Goal: Task Accomplishment & Management: Manage account settings

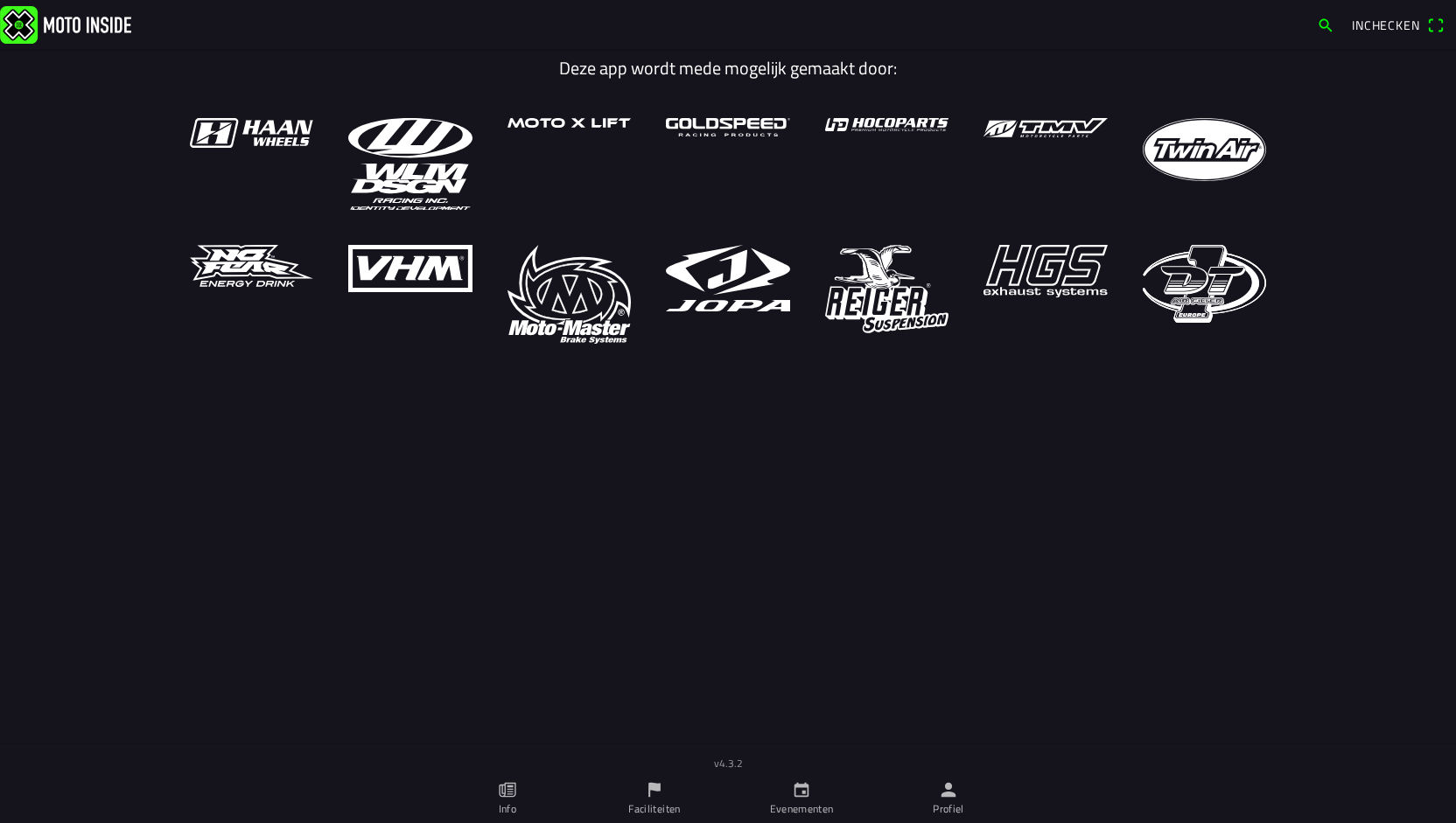
click at [70, 29] on img at bounding box center [65, 23] width 131 height 37
click at [954, 800] on link "Profiel" at bounding box center [948, 798] width 147 height 49
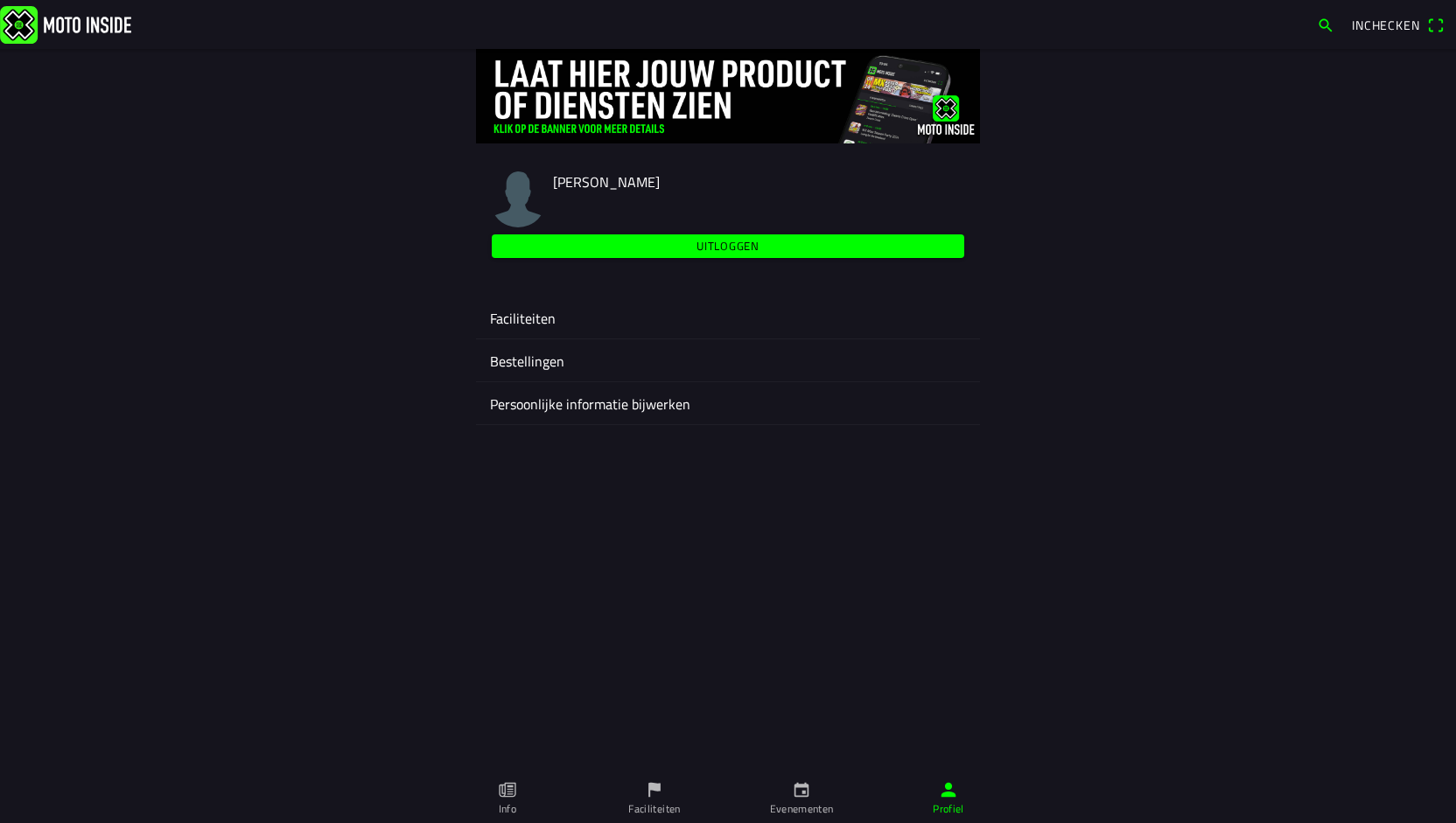
click at [532, 318] on ion-label "Faciliteiten" at bounding box center [727, 318] width 476 height 21
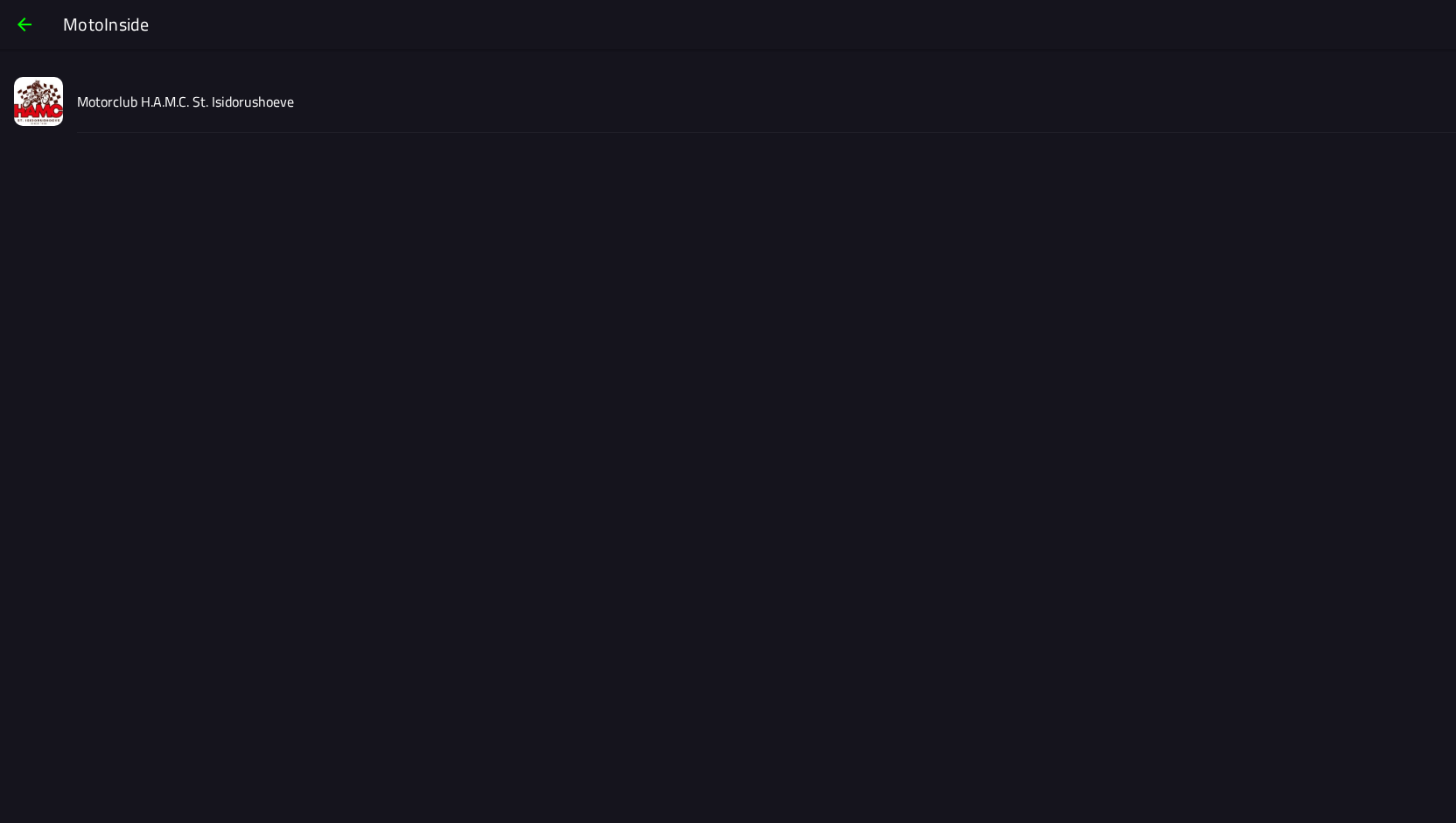
click at [61, 99] on img at bounding box center [38, 101] width 49 height 49
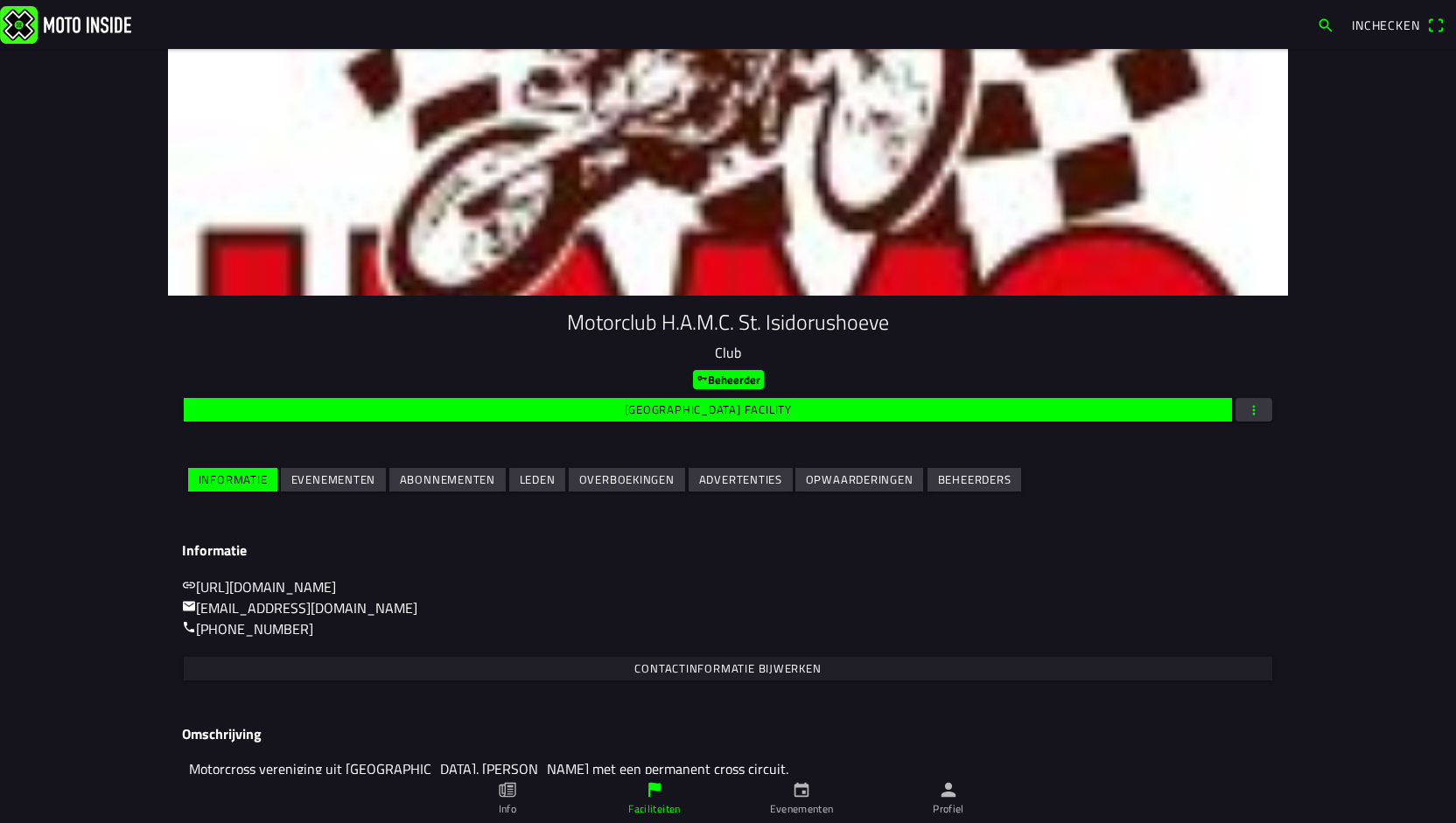
click at [0, 0] on slot "Evenementen" at bounding box center [0, 0] width 0 height 0
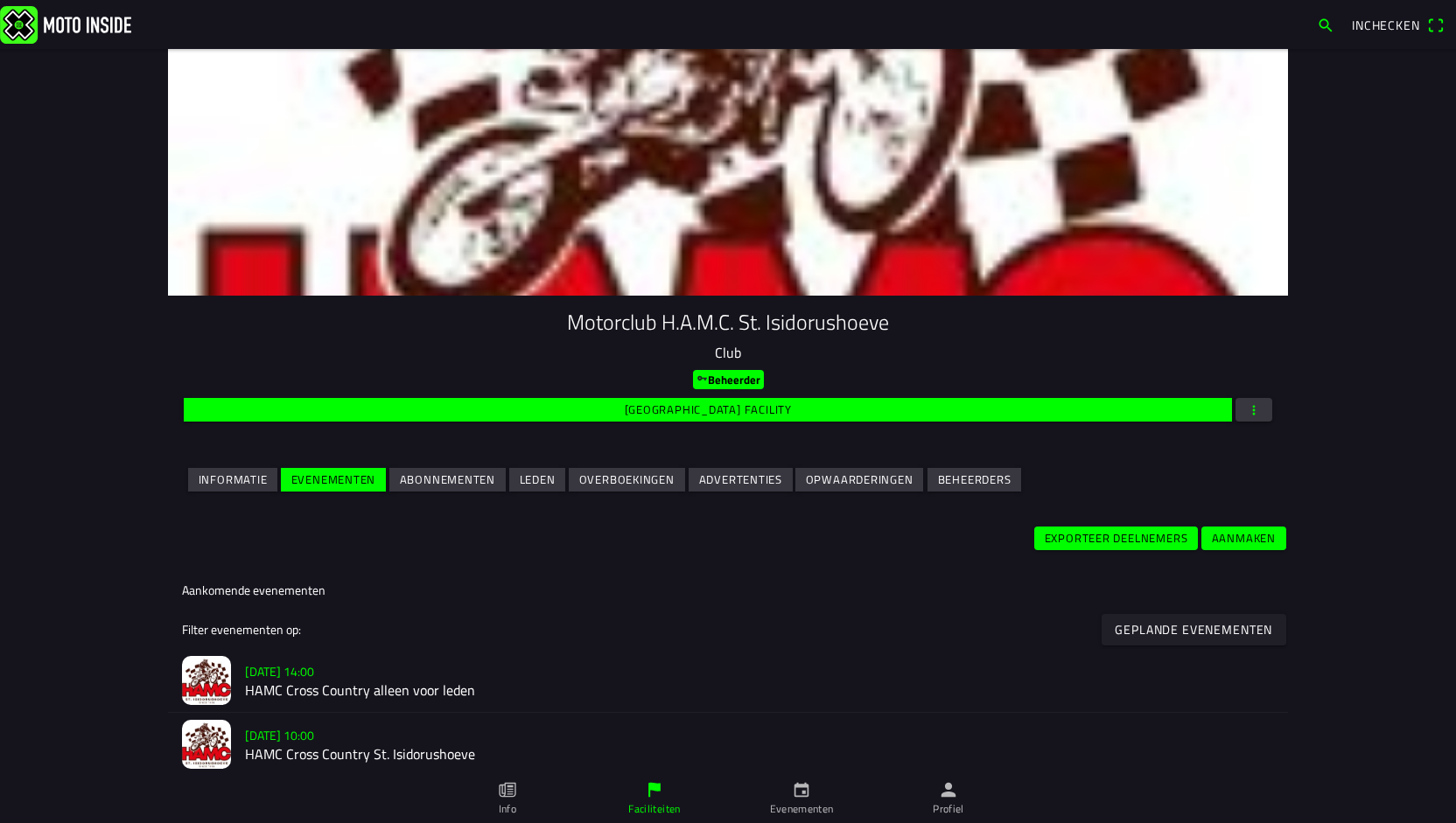
click at [391, 678] on h3 "[DATE] 14:00" at bounding box center [760, 671] width 1029 height 18
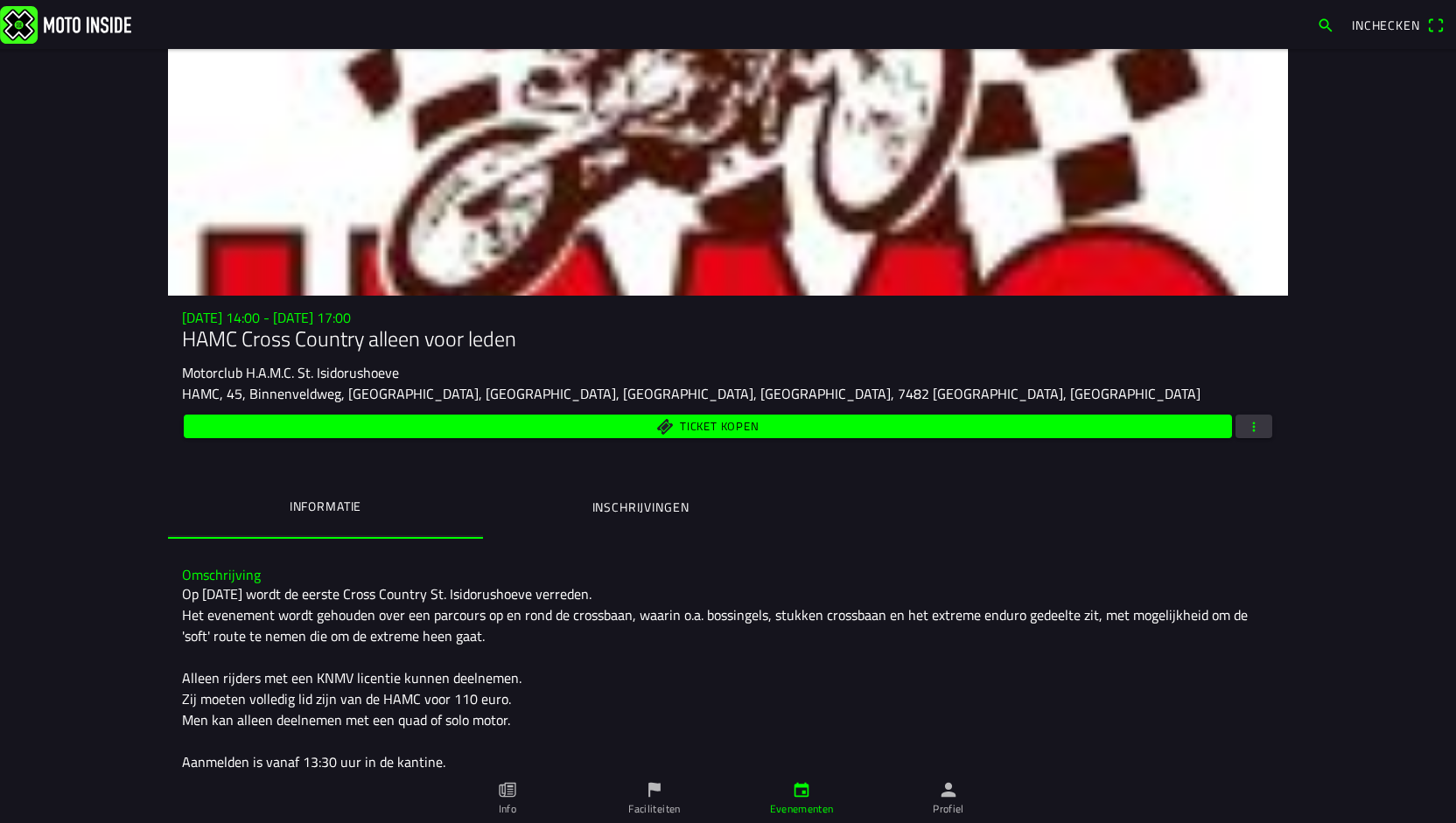
scroll to position [177, 0]
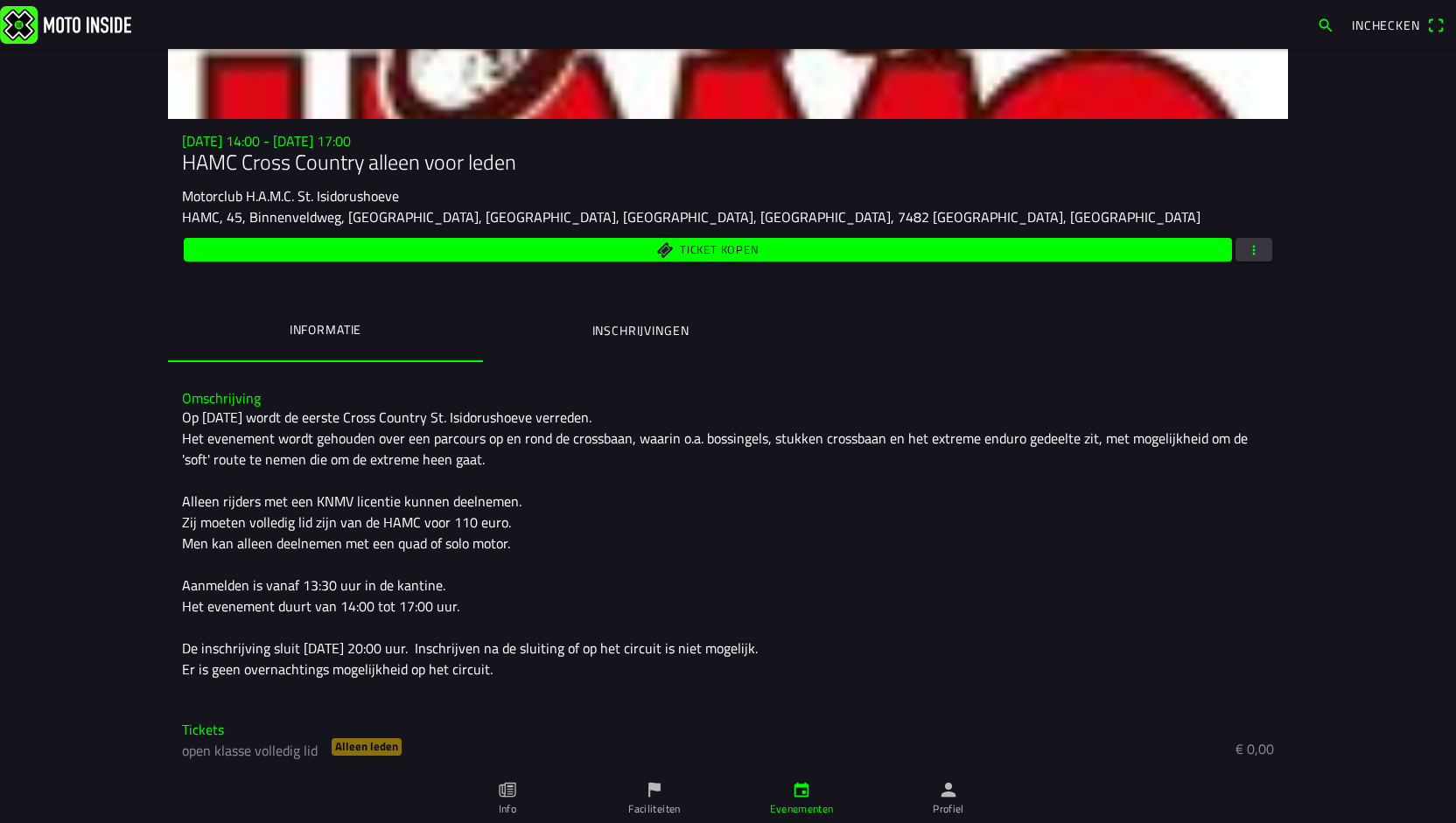
click at [191, 732] on h3 "Tickets" at bounding box center [727, 730] width 1092 height 16
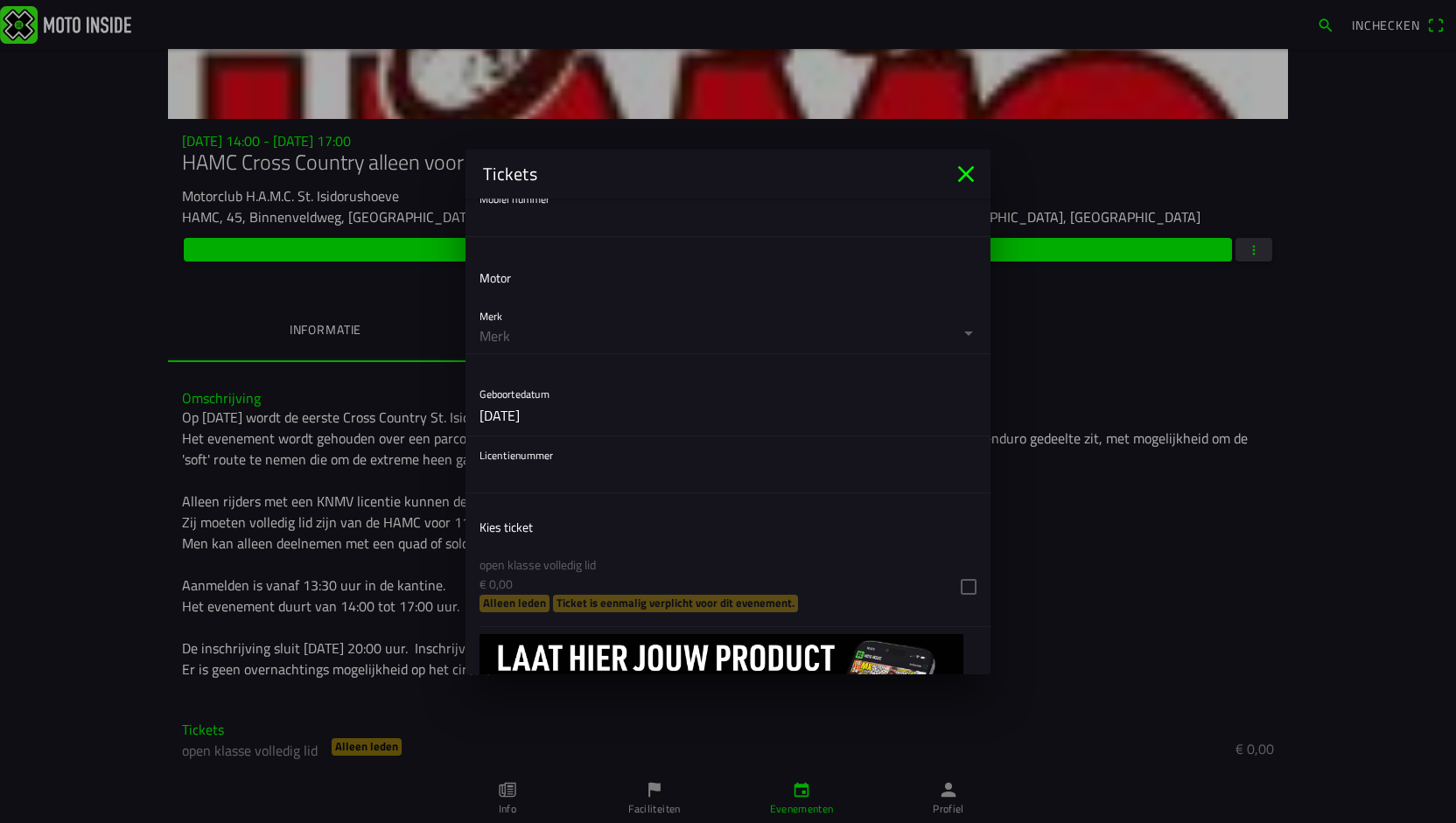
scroll to position [527, 0]
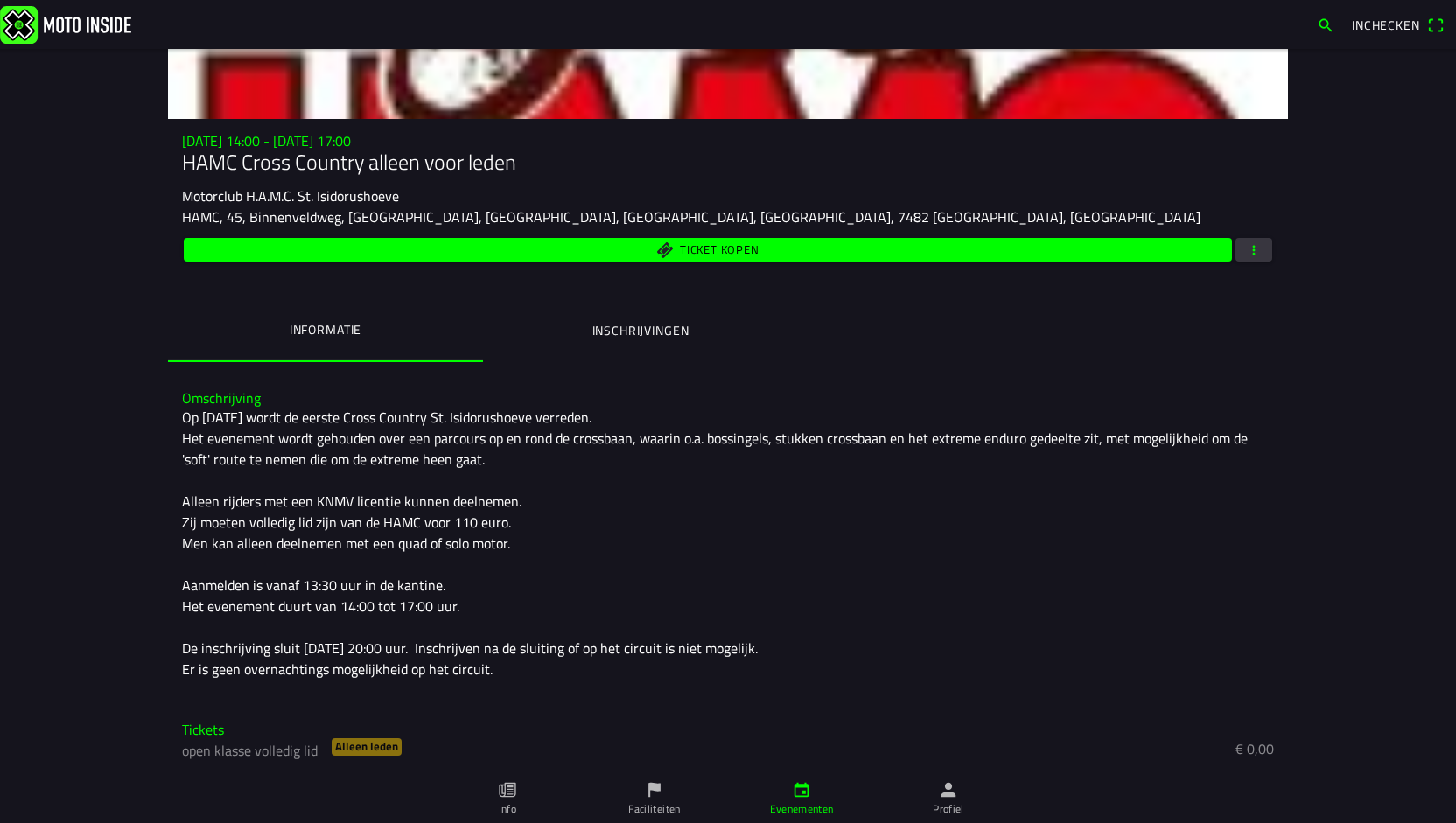
click at [1246, 247] on span "button" at bounding box center [1253, 249] width 15 height 24
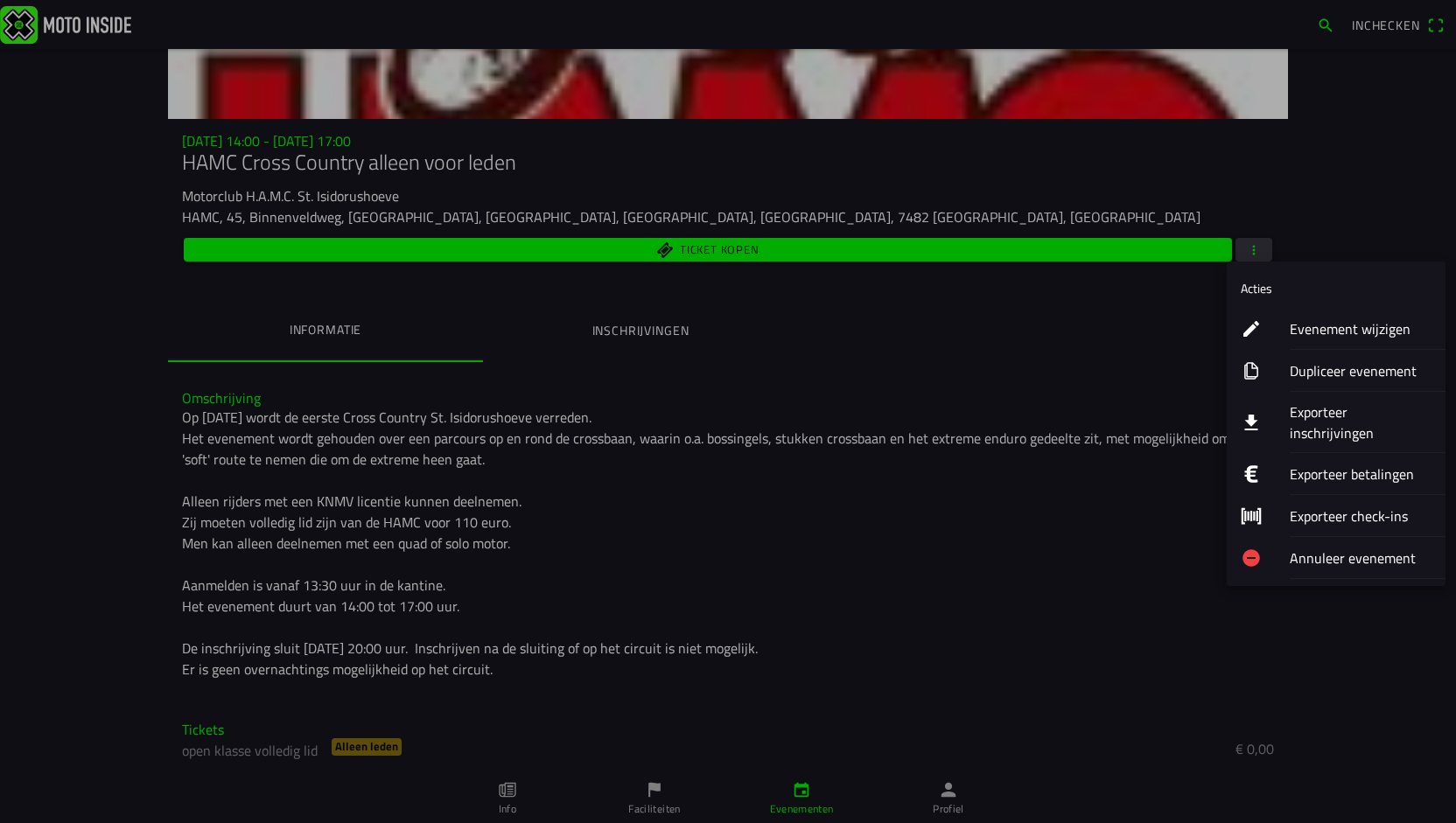
click at [1320, 328] on ion-label "Evenement wijzigen" at bounding box center [1360, 329] width 141 height 21
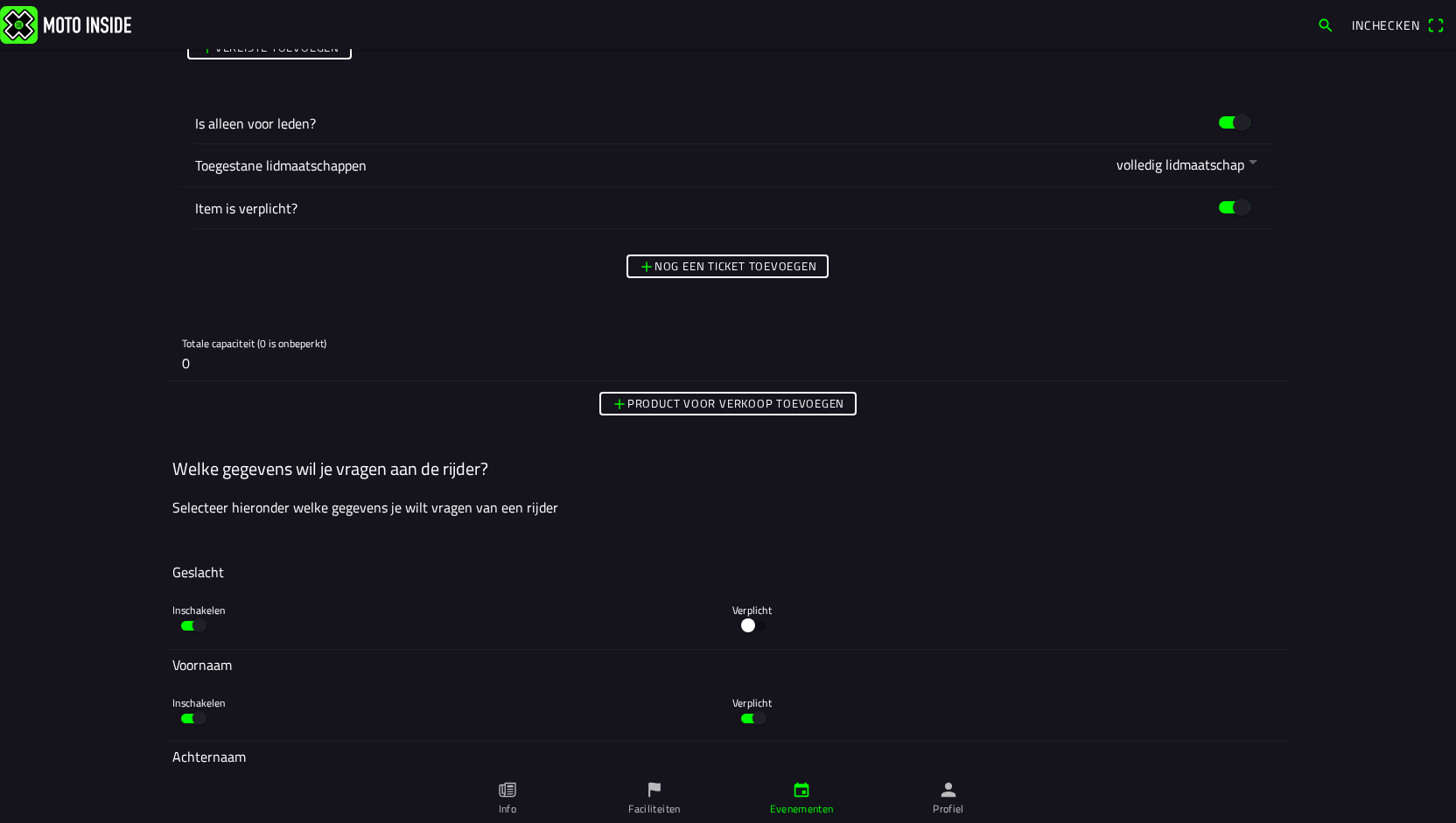
scroll to position [1684, 0]
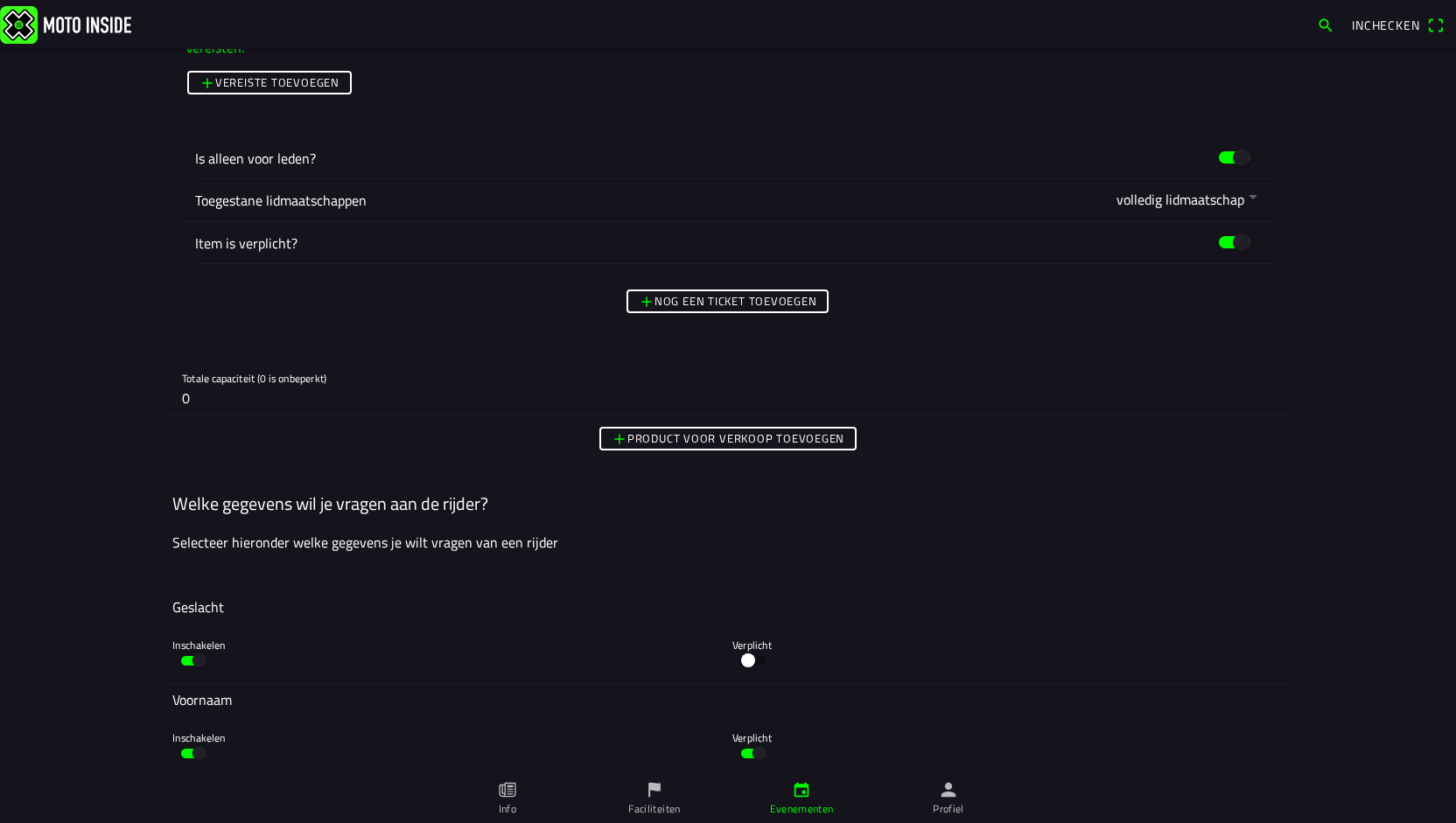
click at [1450, 49] on ion-header "Inchecken" at bounding box center [728, 24] width 1456 height 49
click at [1447, 53] on div "Inchecken Foto wijzigen Evenementnaam* HAMC Cross Country alleen voor leden Oms…" at bounding box center [728, 412] width 1456 height 823
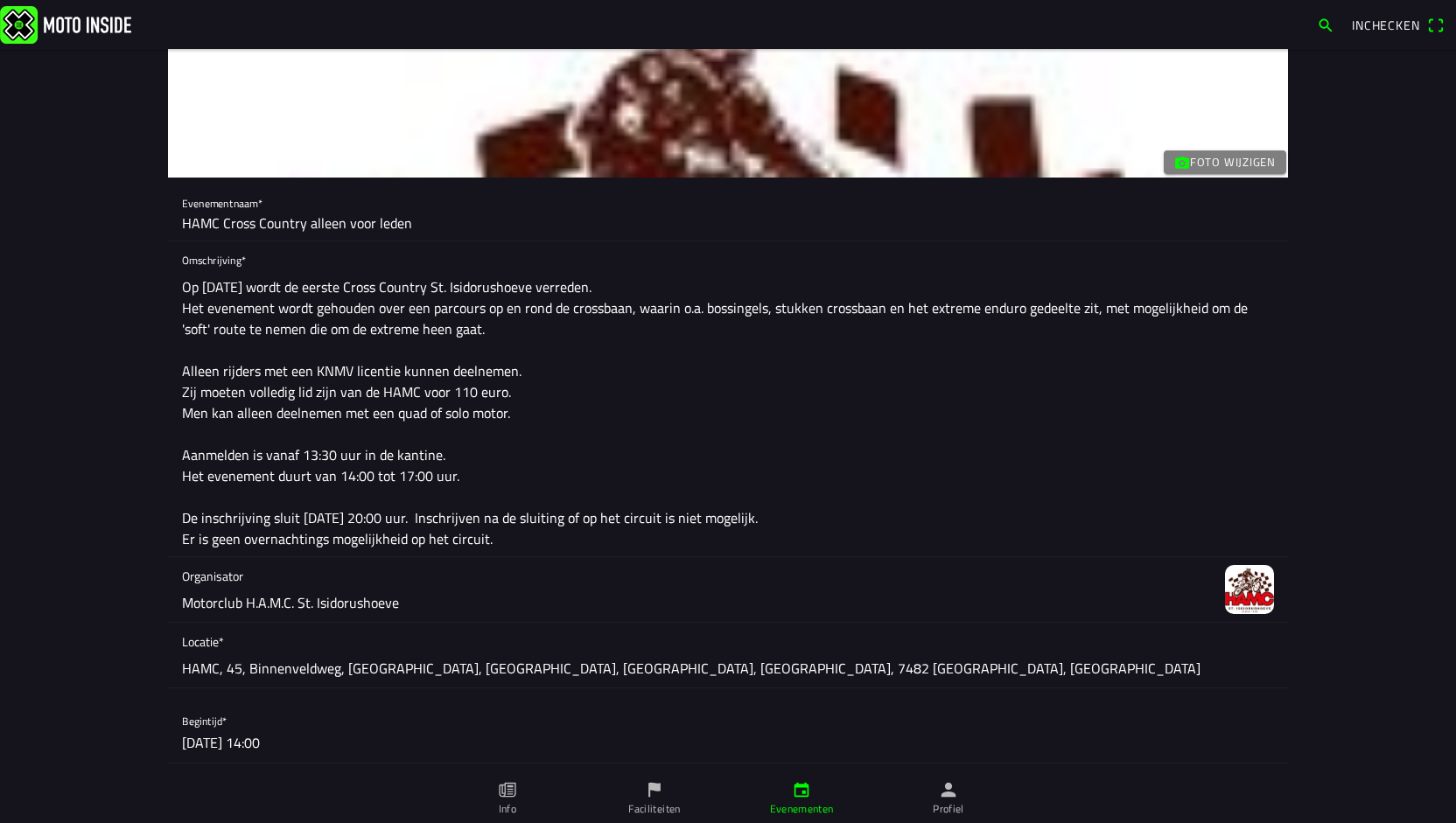
scroll to position [111, 0]
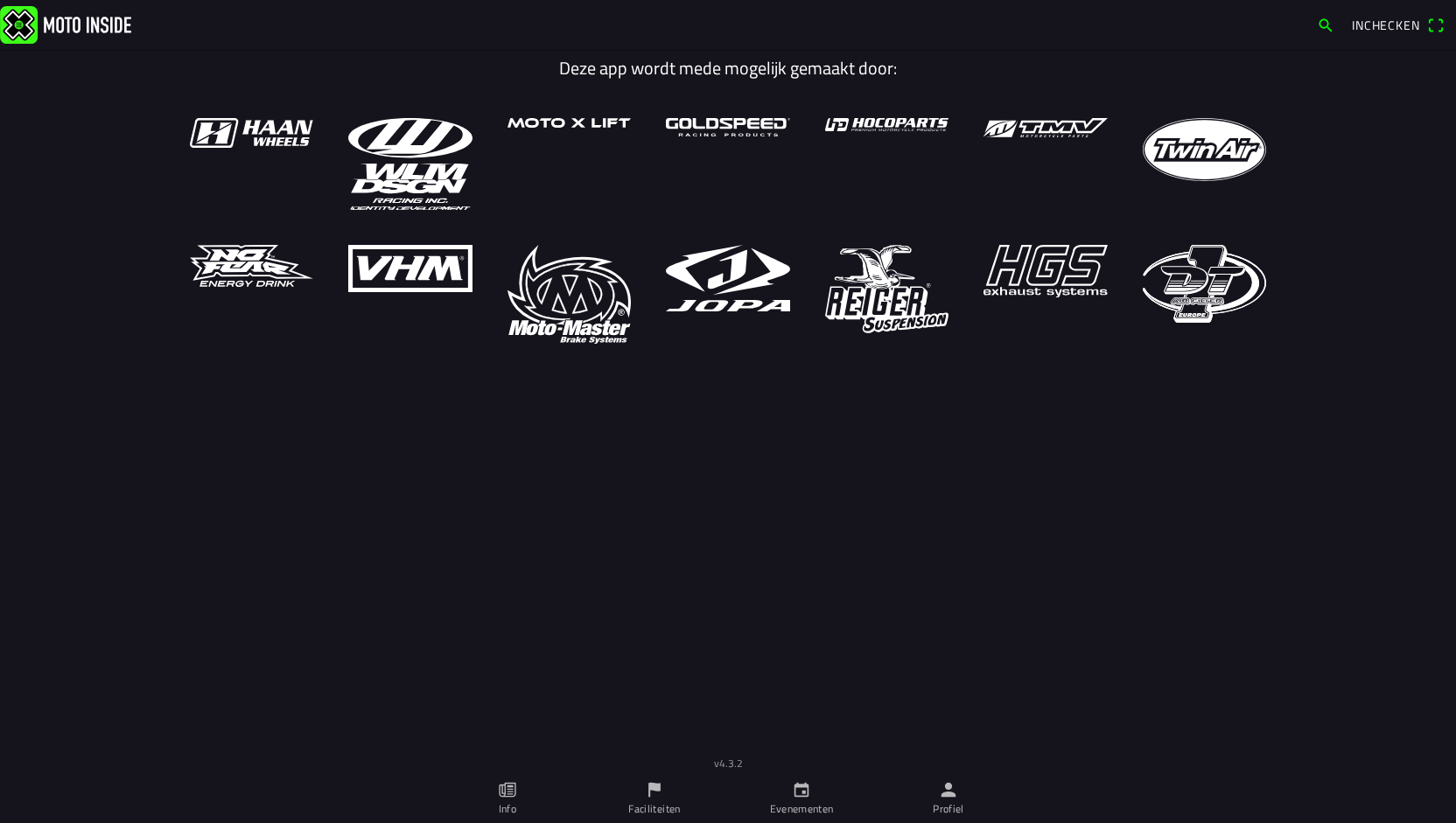
click at [796, 795] on icon "calendar" at bounding box center [801, 789] width 19 height 19
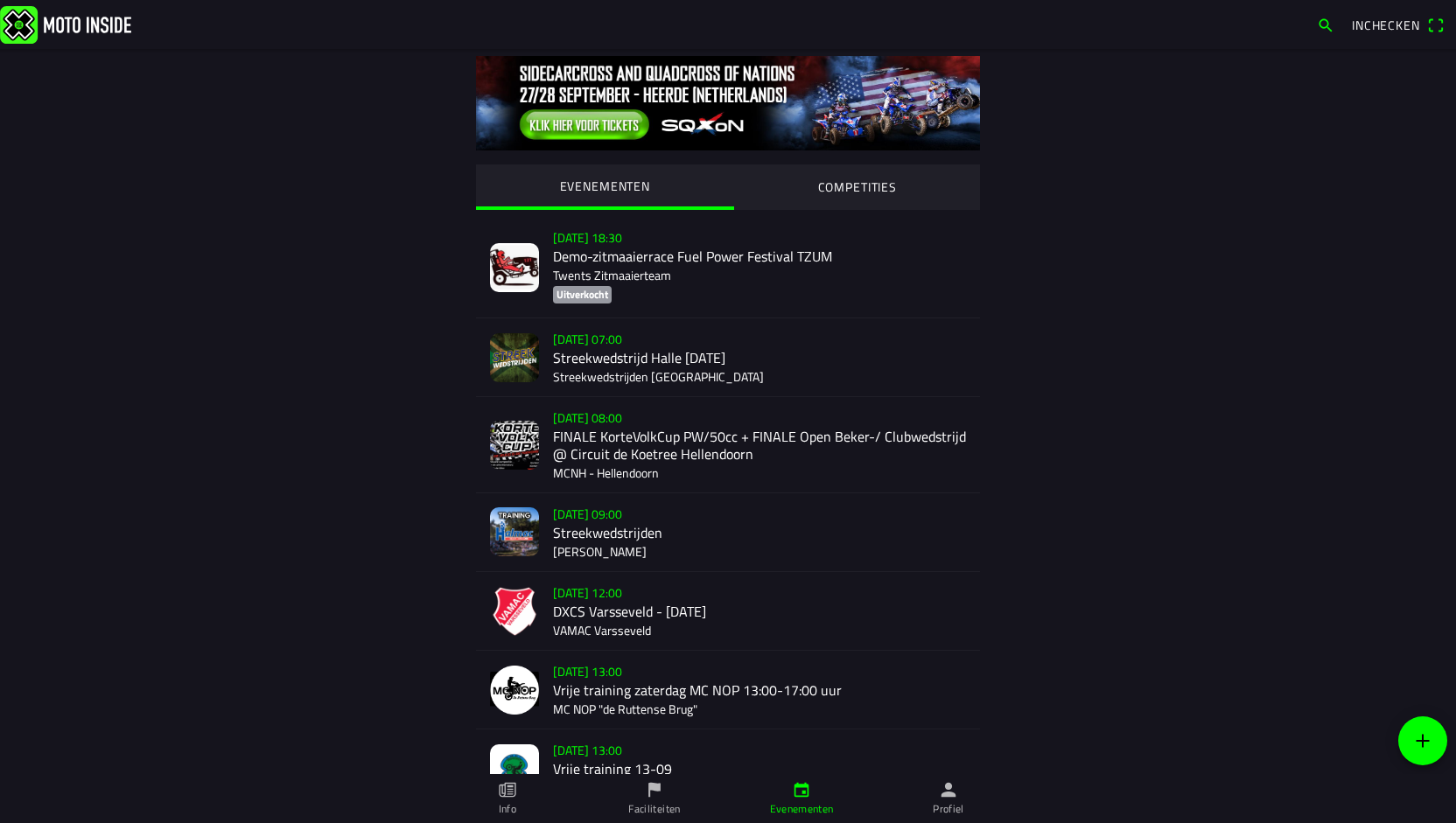
click at [30, 22] on img at bounding box center [65, 23] width 131 height 37
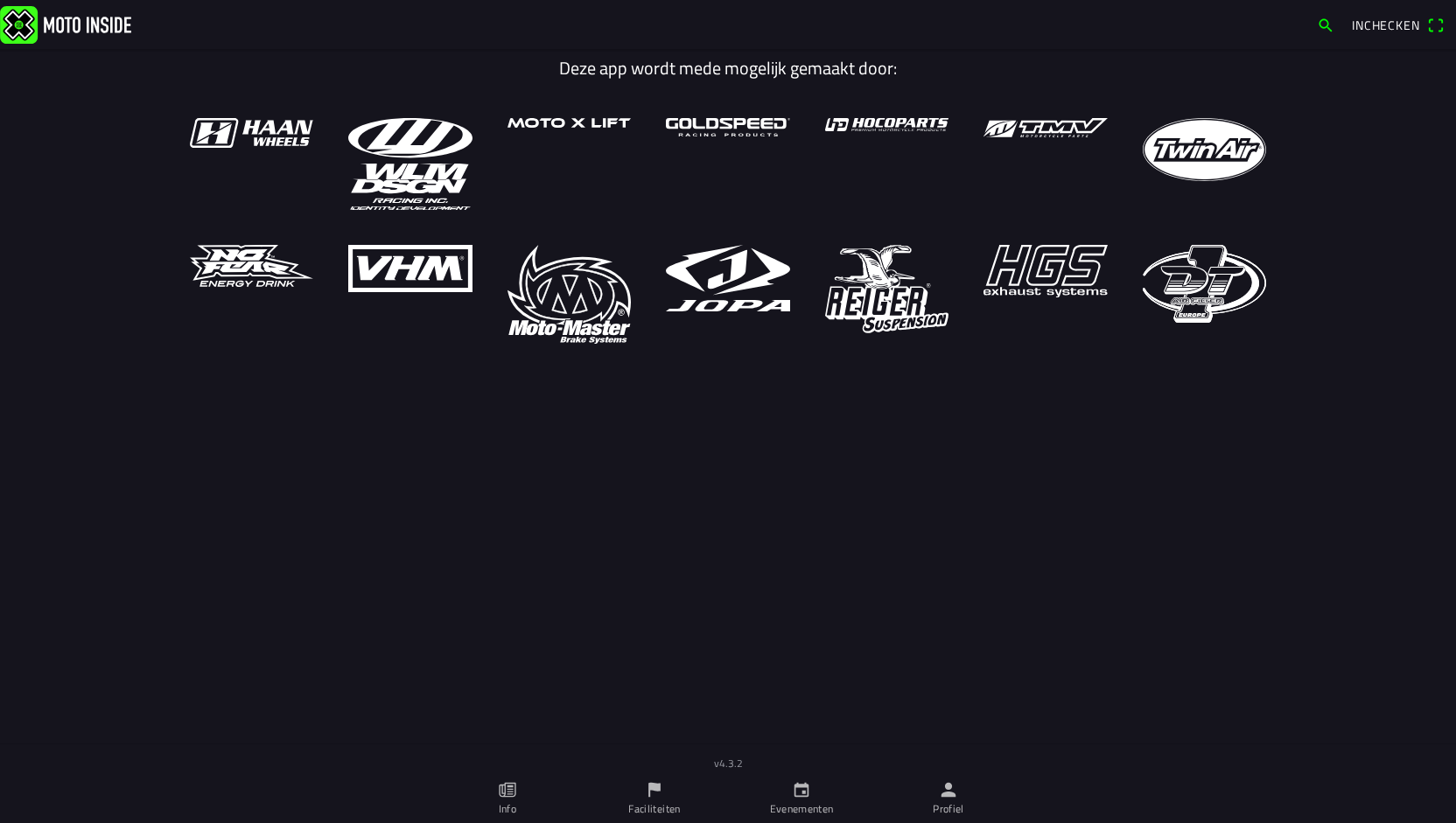
click at [947, 798] on icon "person" at bounding box center [948, 789] width 19 height 19
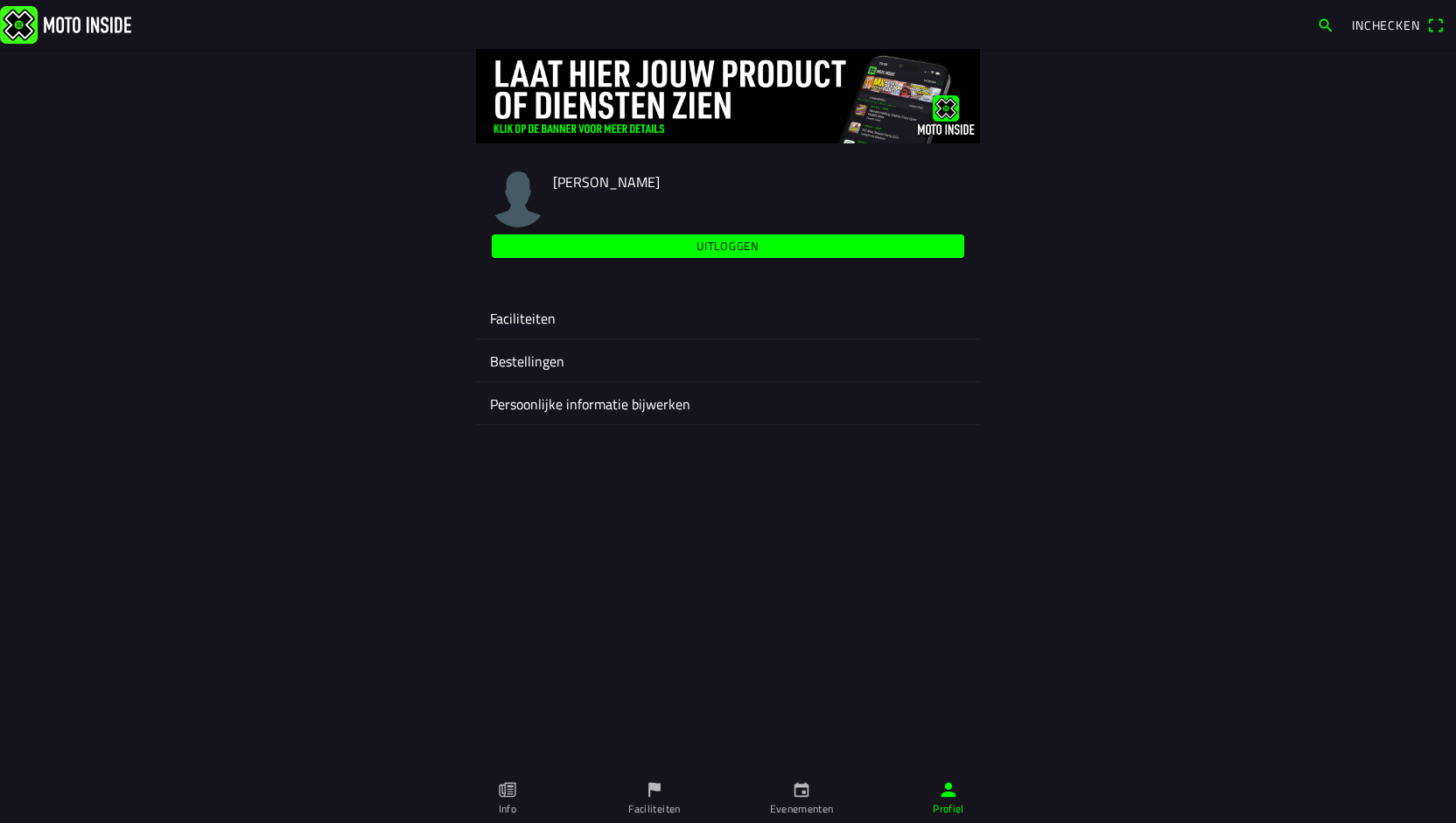
click at [538, 315] on ion-label "Faciliteiten" at bounding box center [727, 318] width 476 height 21
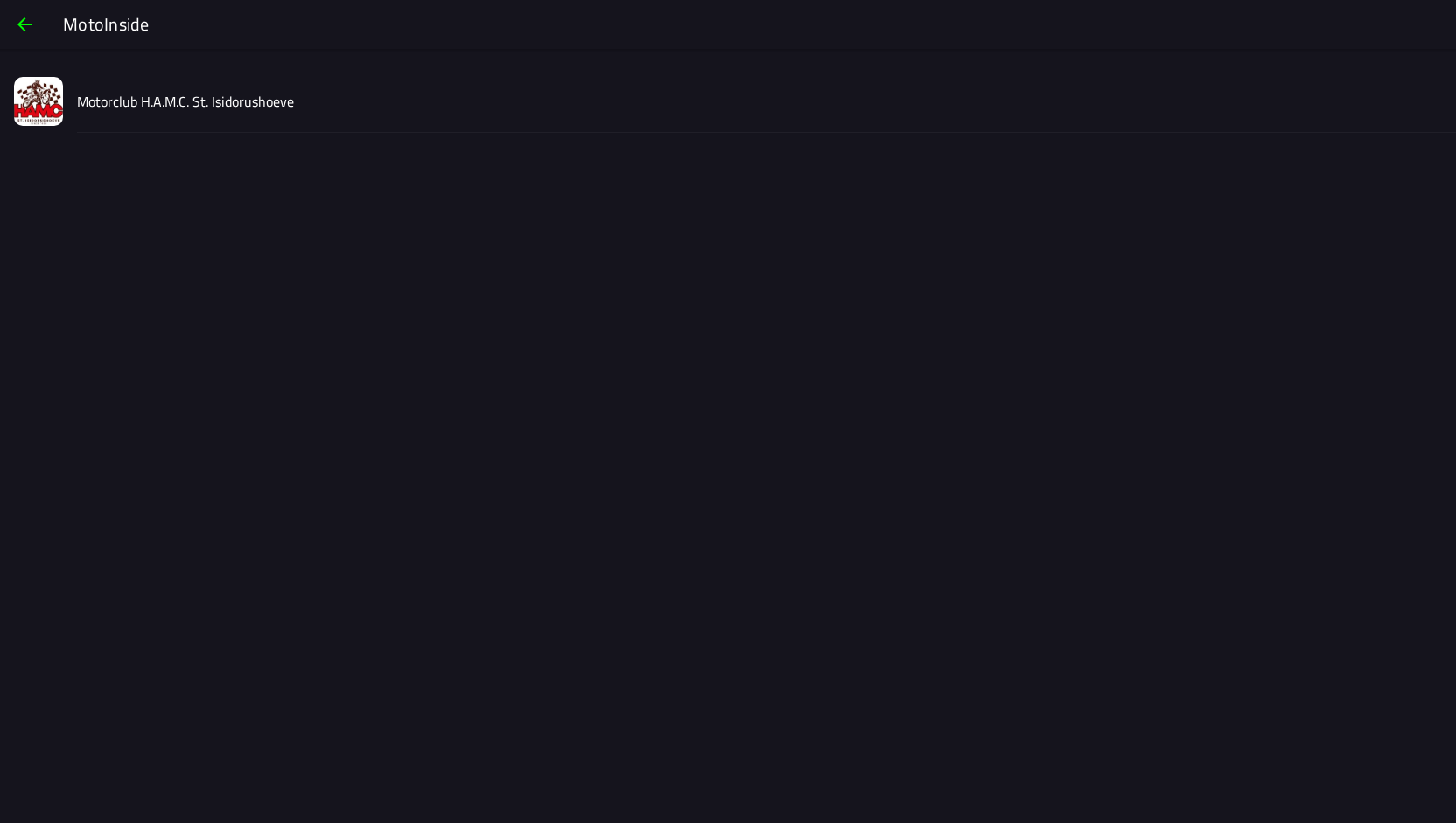
click at [60, 92] on img at bounding box center [38, 101] width 49 height 49
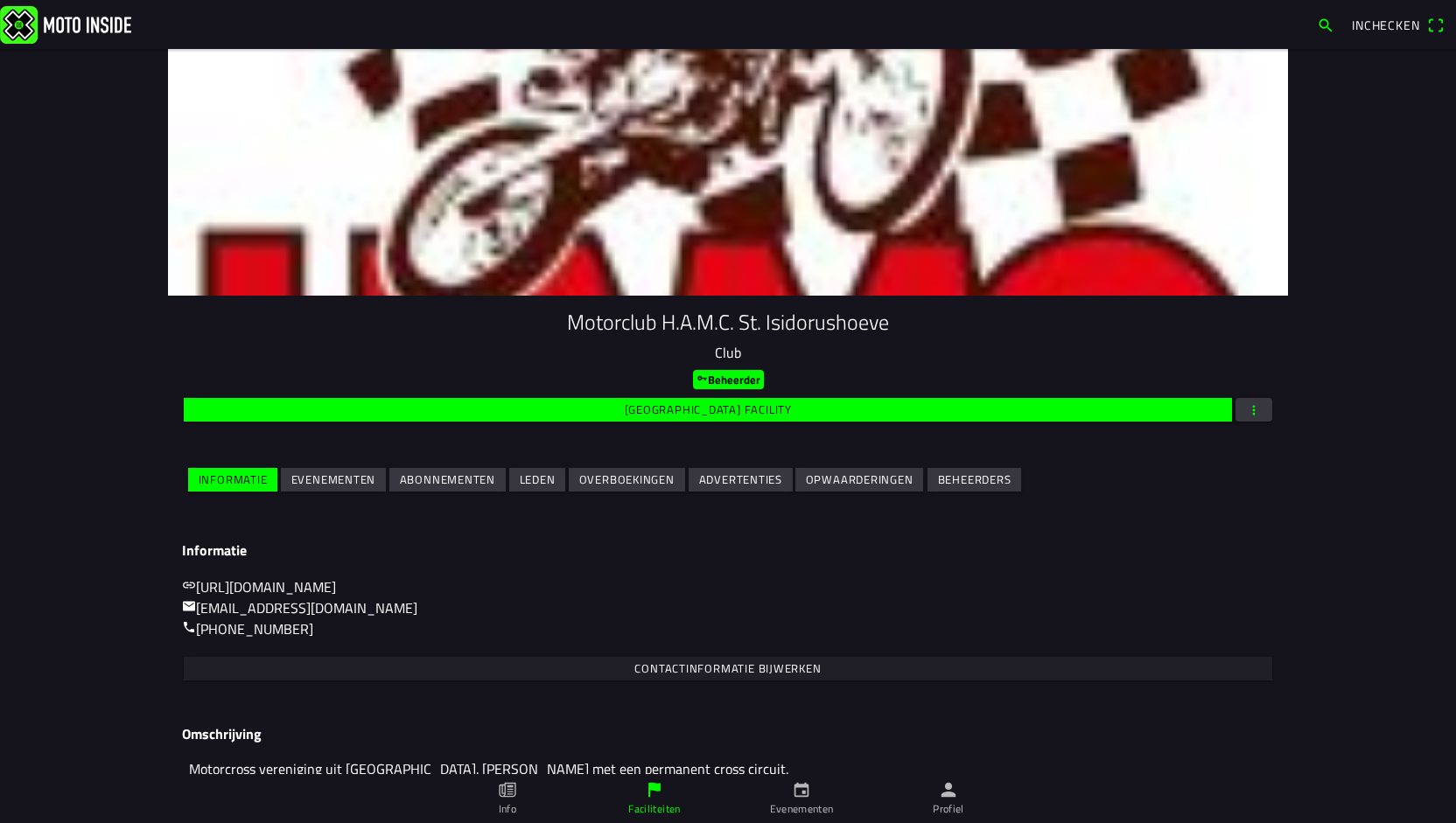
click at [0, 0] on slot "Evenementen" at bounding box center [0, 0] width 0 height 0
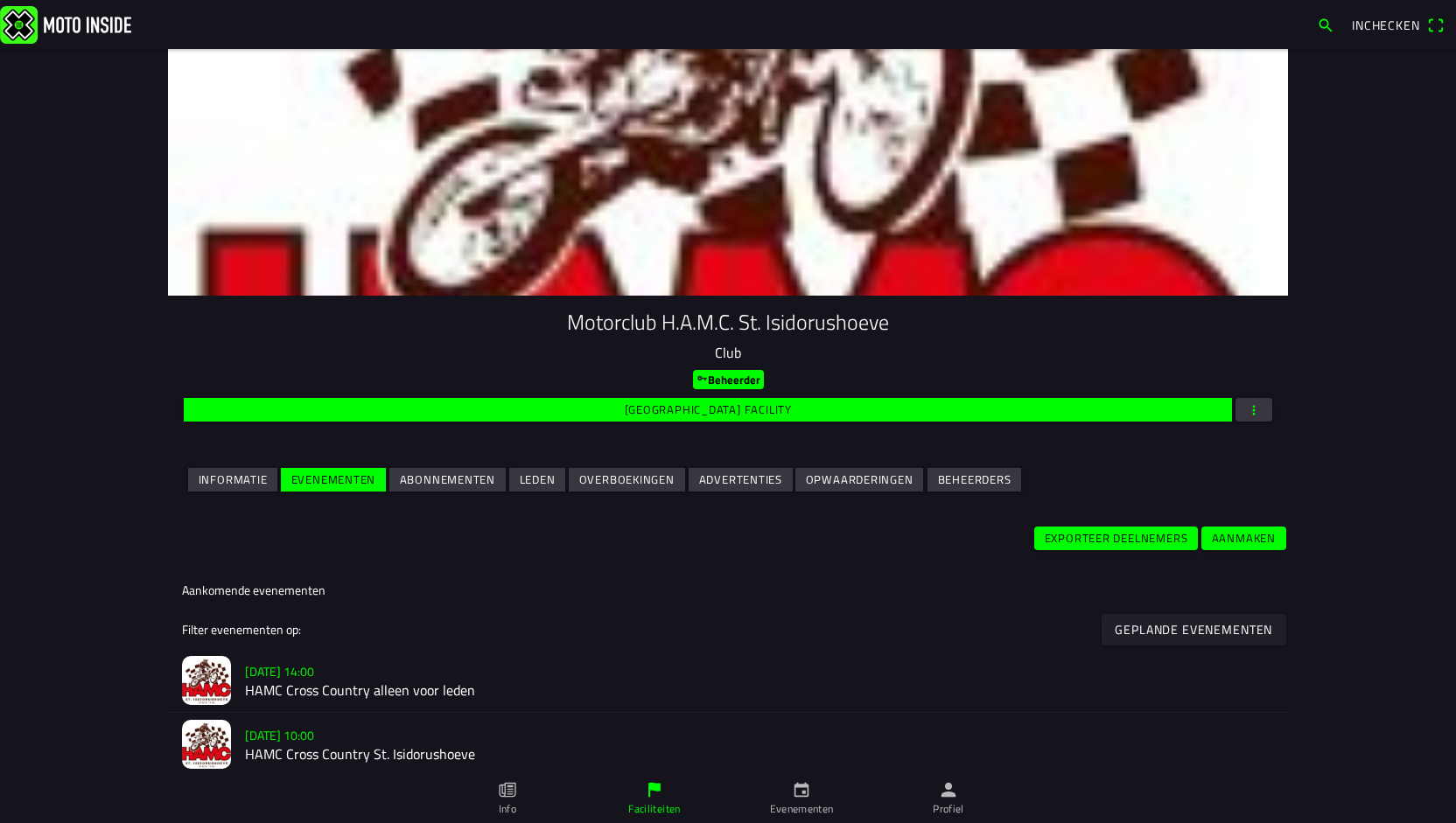
click at [0, 0] on slot "[DATE] 10:00" at bounding box center [0, 0] width 0 height 0
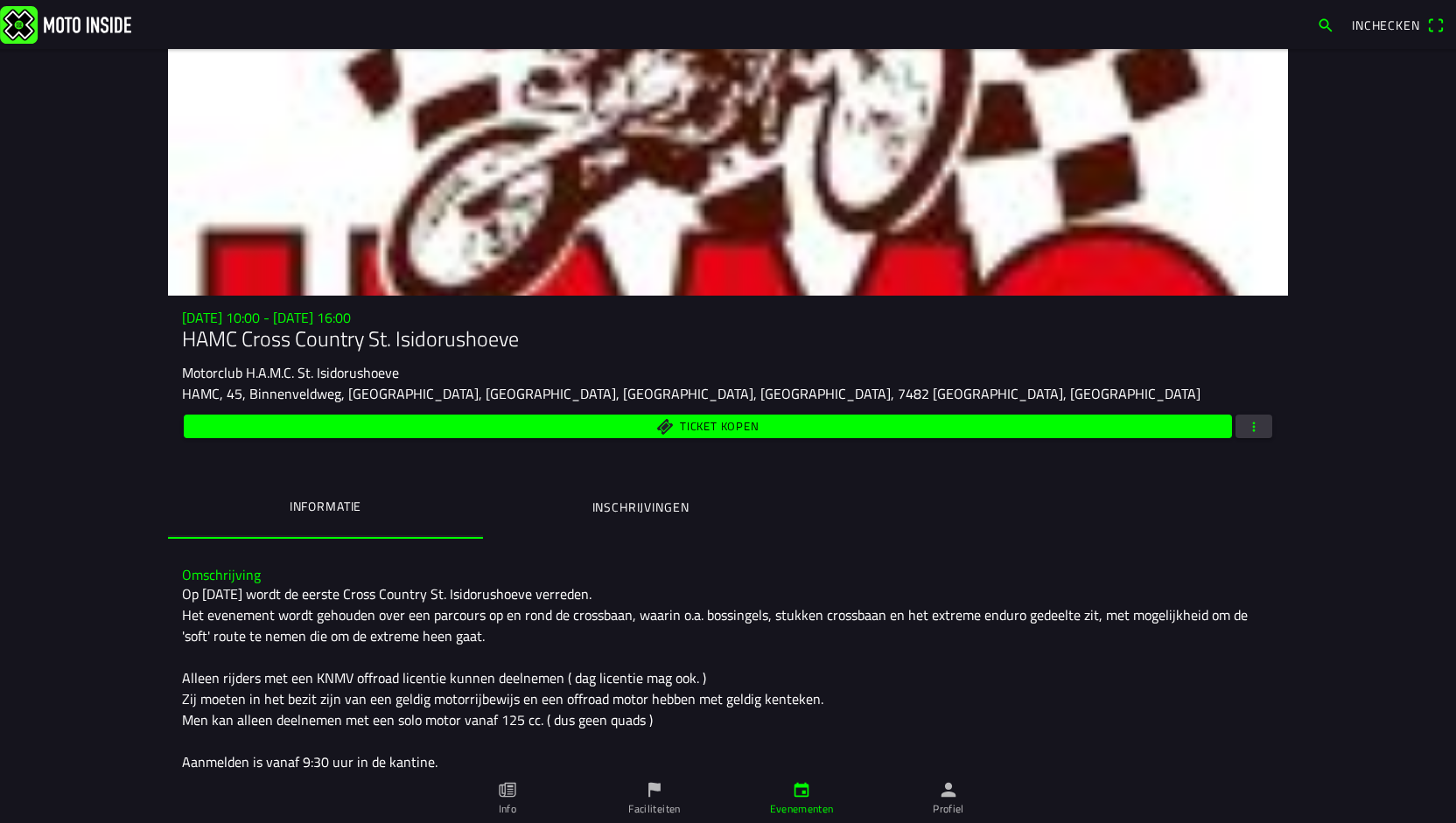
click at [1249, 422] on span "button" at bounding box center [1253, 426] width 15 height 24
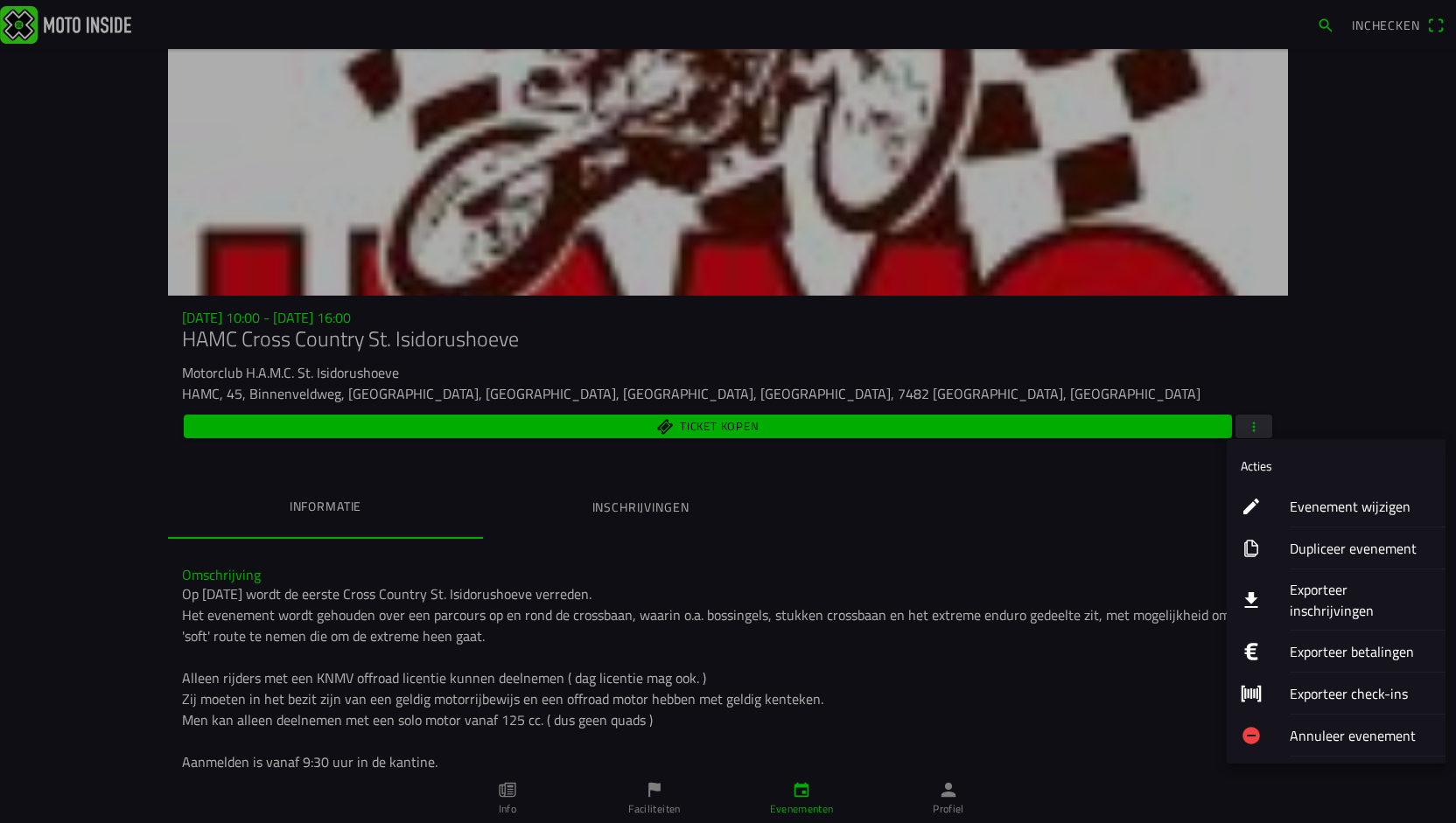
click at [1335, 509] on ion-label "Evenement wijzigen" at bounding box center [1360, 507] width 141 height 21
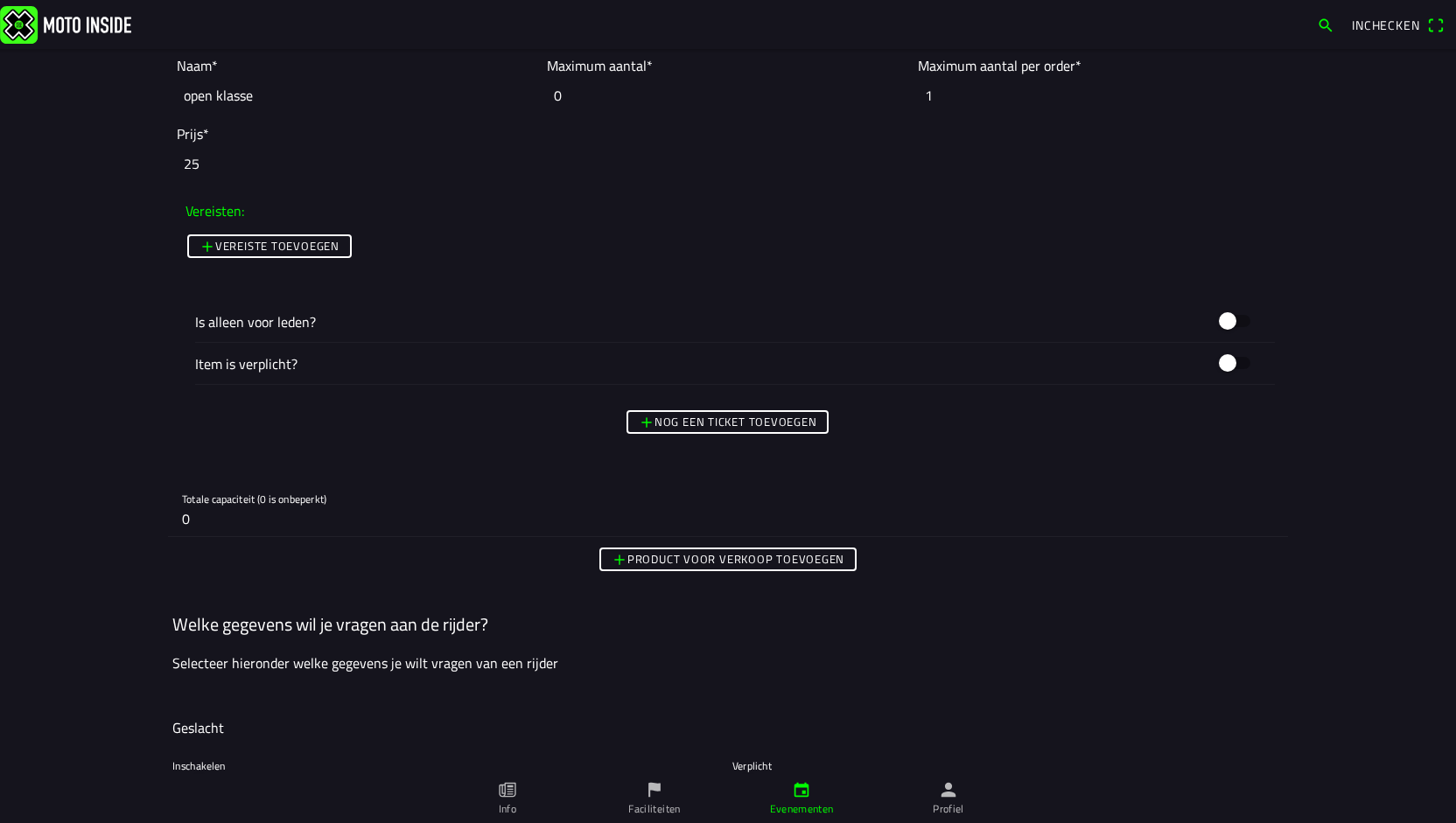
scroll to position [1761, 0]
